Goal: Communication & Community: Answer question/provide support

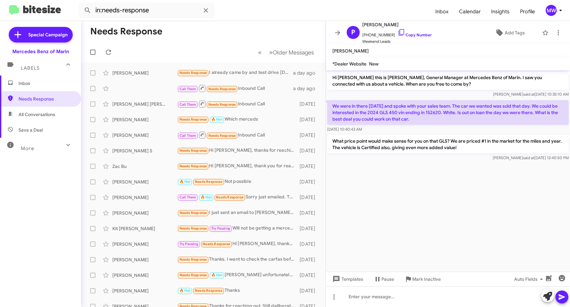
click at [40, 78] on span "Inbox" at bounding box center [40, 84] width 81 height 16
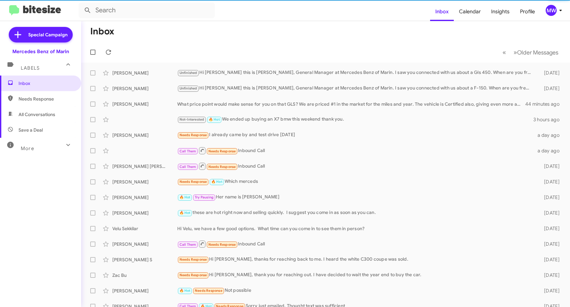
click at [39, 100] on span "Needs Response" at bounding box center [45, 99] width 55 height 6
type input "in:needs-response"
